Goal: Task Accomplishment & Management: Manage account settings

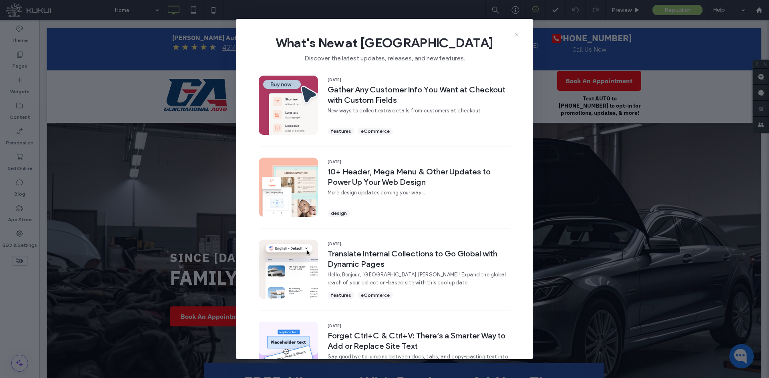
drag, startPoint x: 515, startPoint y: 34, endPoint x: 470, endPoint y: 4, distance: 53.5
click at [515, 34] on icon at bounding box center [516, 35] width 6 height 6
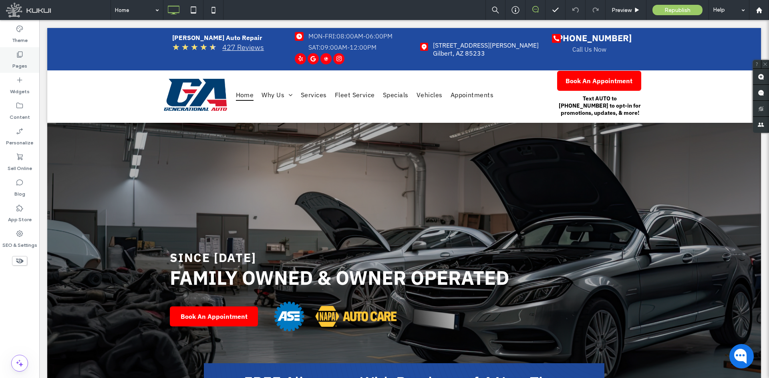
click at [18, 55] on icon at bounding box center [20, 54] width 8 height 8
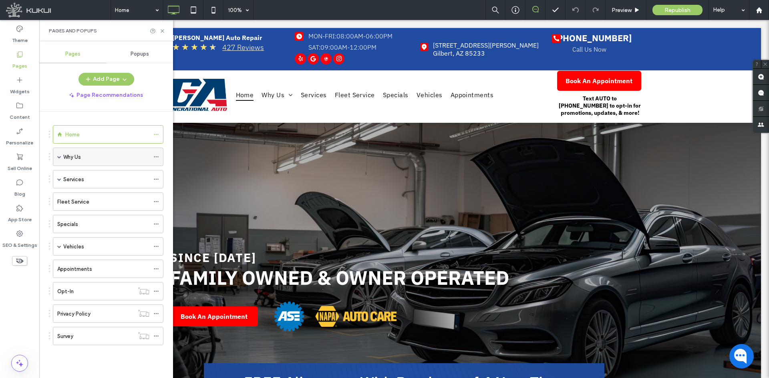
click at [110, 151] on div "Why Us" at bounding box center [106, 157] width 86 height 18
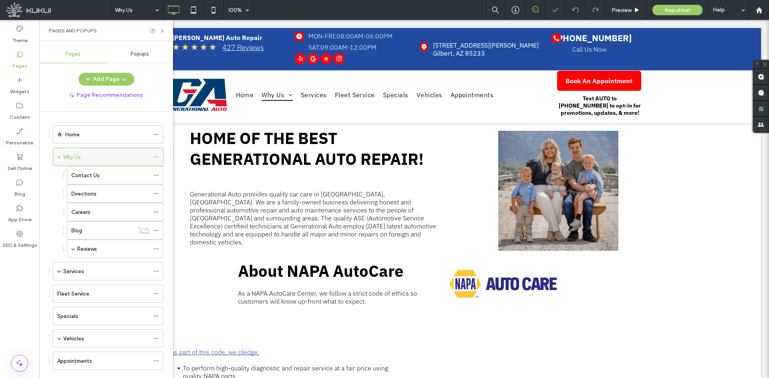
click at [155, 155] on icon at bounding box center [156, 157] width 6 height 6
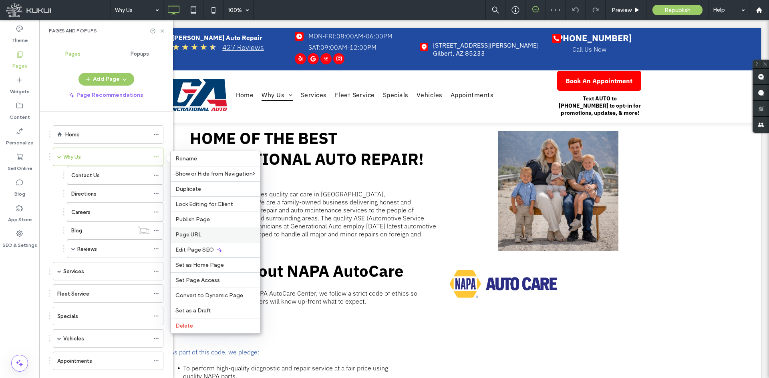
click at [178, 235] on span "Page URL" at bounding box center [188, 234] width 26 height 7
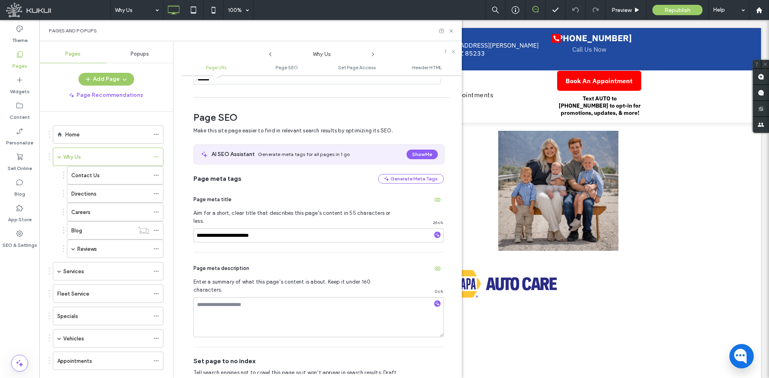
scroll to position [84, 0]
click at [238, 296] on textarea at bounding box center [318, 316] width 250 height 40
paste textarea "**********"
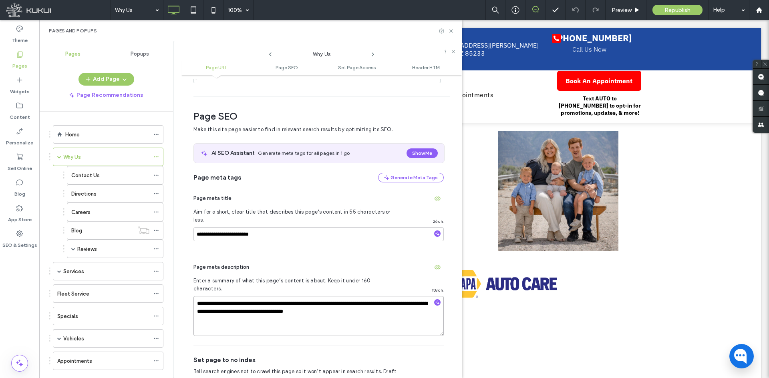
type textarea "**********"
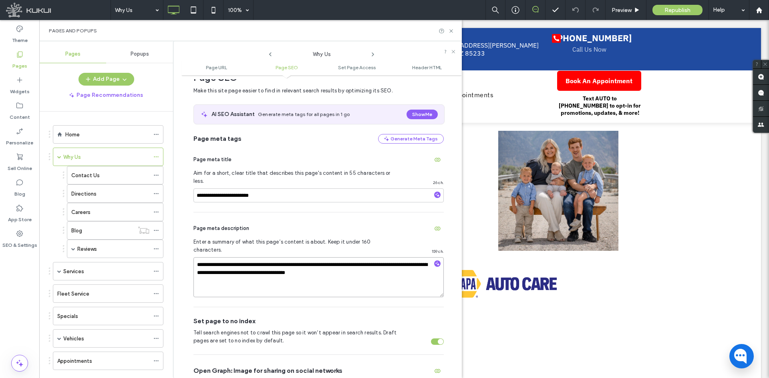
scroll to position [124, 0]
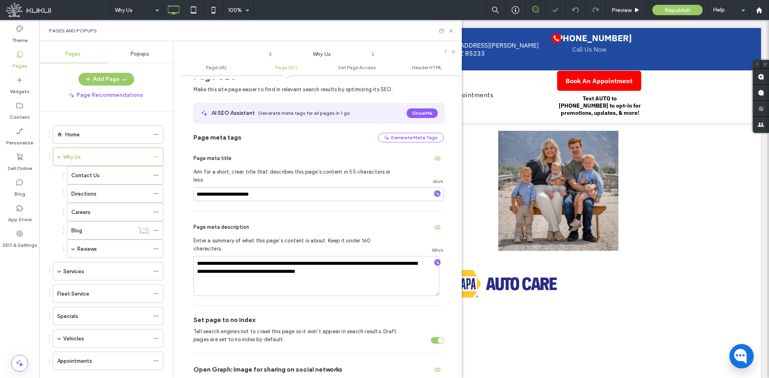
click at [431, 338] on div "toggle" at bounding box center [437, 341] width 13 height 6
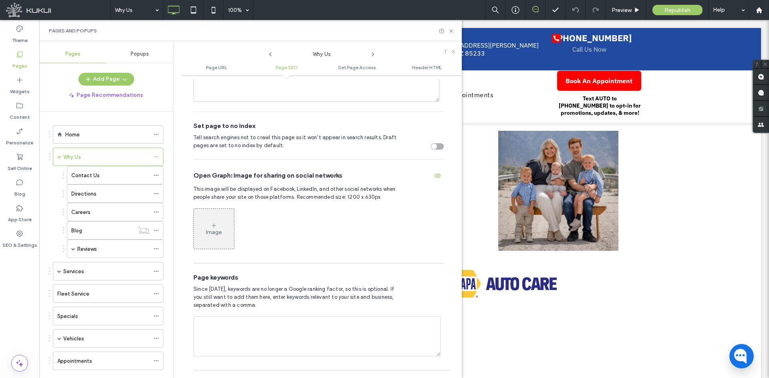
scroll to position [364, 0]
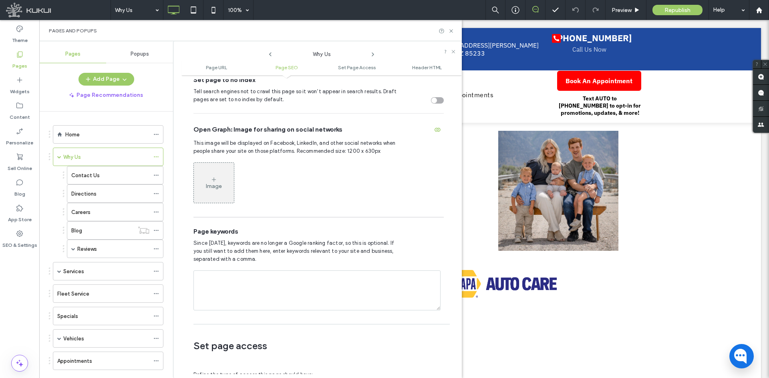
click at [367, 271] on textarea at bounding box center [316, 291] width 247 height 40
type textarea "**********"
click at [427, 223] on div "**********" at bounding box center [318, 269] width 250 height 103
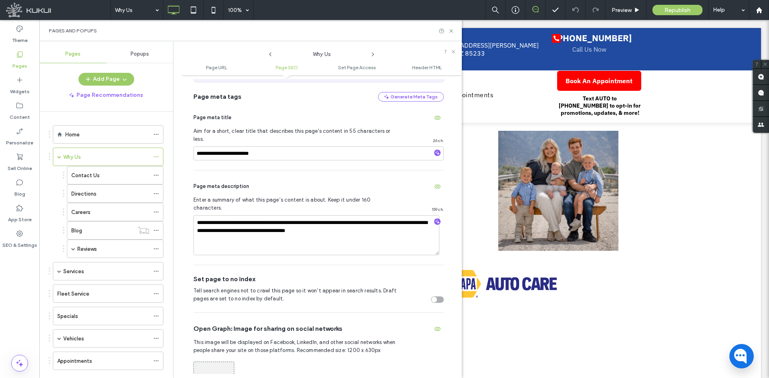
scroll to position [164, 0]
click at [451, 30] on icon at bounding box center [451, 31] width 6 height 6
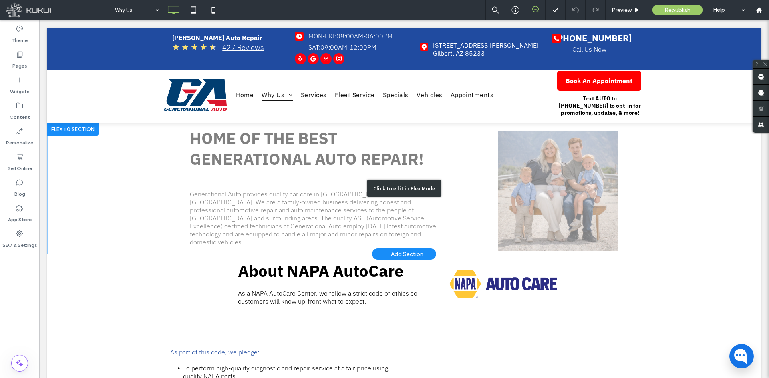
click at [557, 186] on div "Click to edit in Flex Mode" at bounding box center [404, 188] width 714 height 131
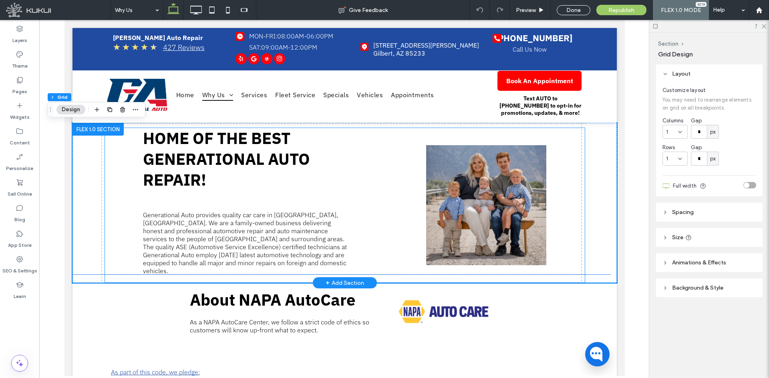
click at [481, 193] on img at bounding box center [486, 205] width 120 height 120
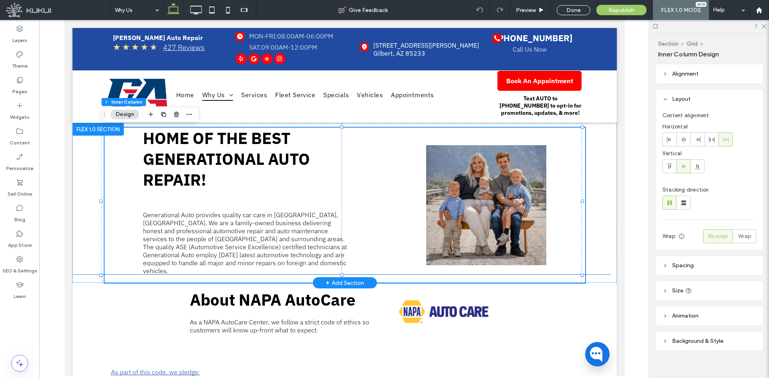
type input "**"
click at [481, 193] on img at bounding box center [486, 205] width 120 height 120
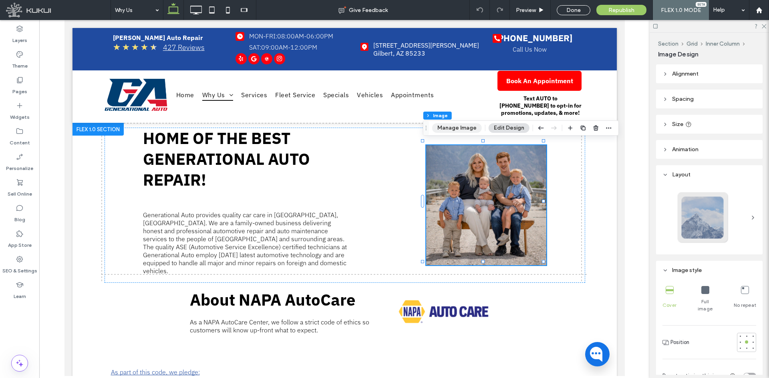
click at [454, 127] on button "Manage Image" at bounding box center [457, 128] width 50 height 10
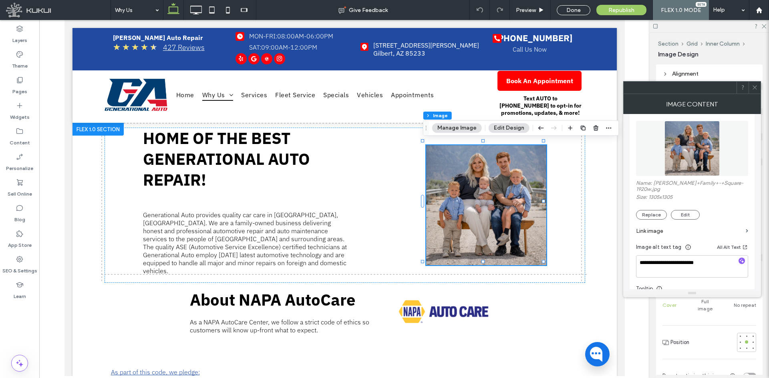
scroll to position [160, 0]
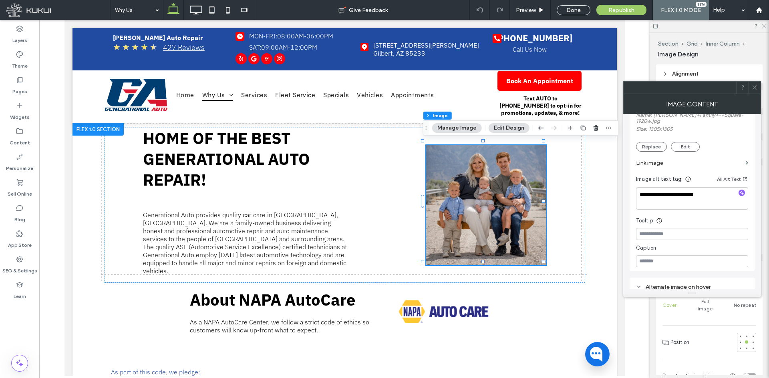
click at [766, 27] on icon at bounding box center [763, 25] width 5 height 5
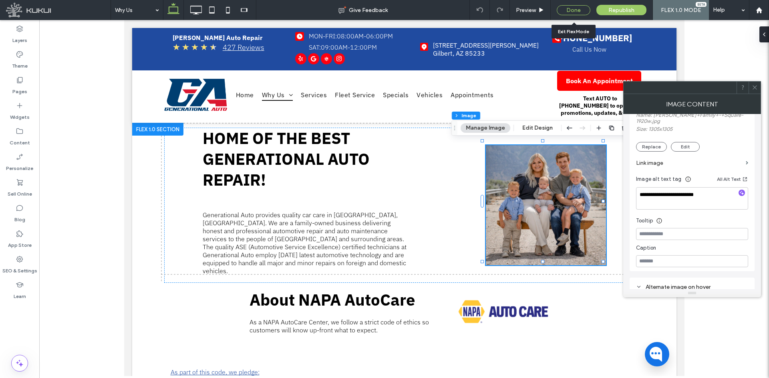
click at [568, 12] on div "Done" at bounding box center [574, 10] width 34 height 10
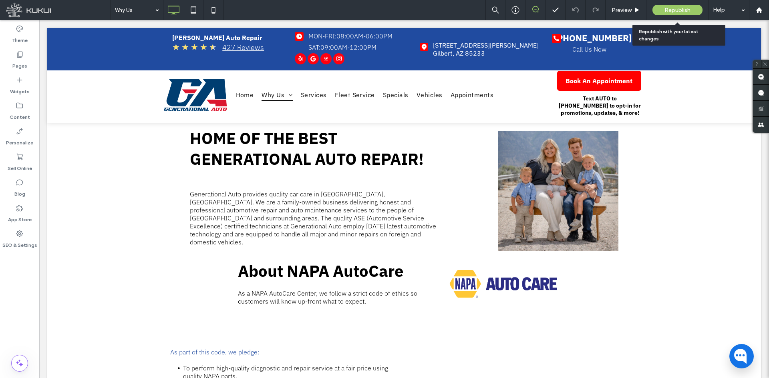
click at [682, 9] on span "Republish" at bounding box center [677, 10] width 26 height 7
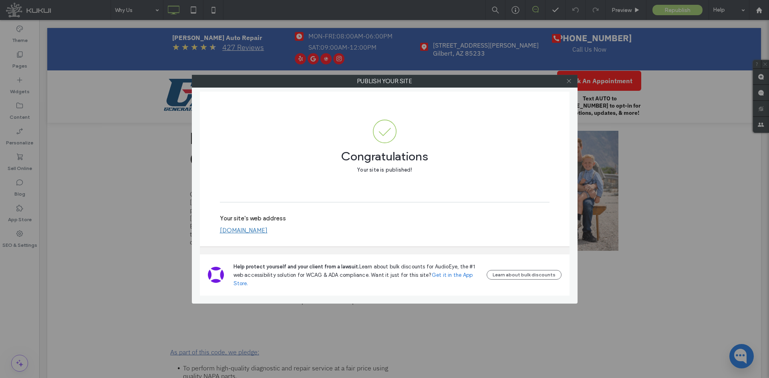
click at [568, 81] on icon at bounding box center [569, 81] width 6 height 6
